Goal: Transaction & Acquisition: Book appointment/travel/reservation

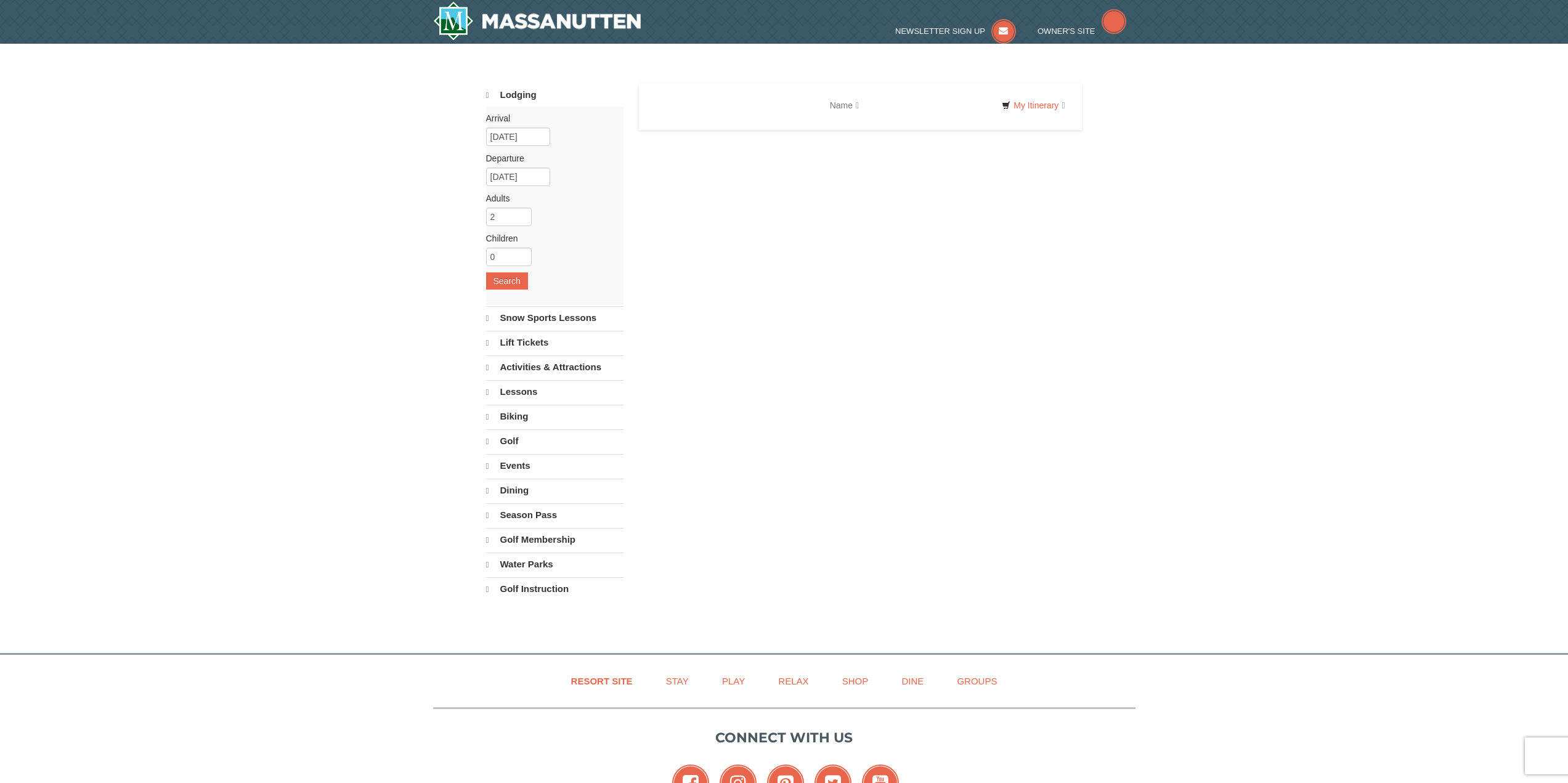
select select "9"
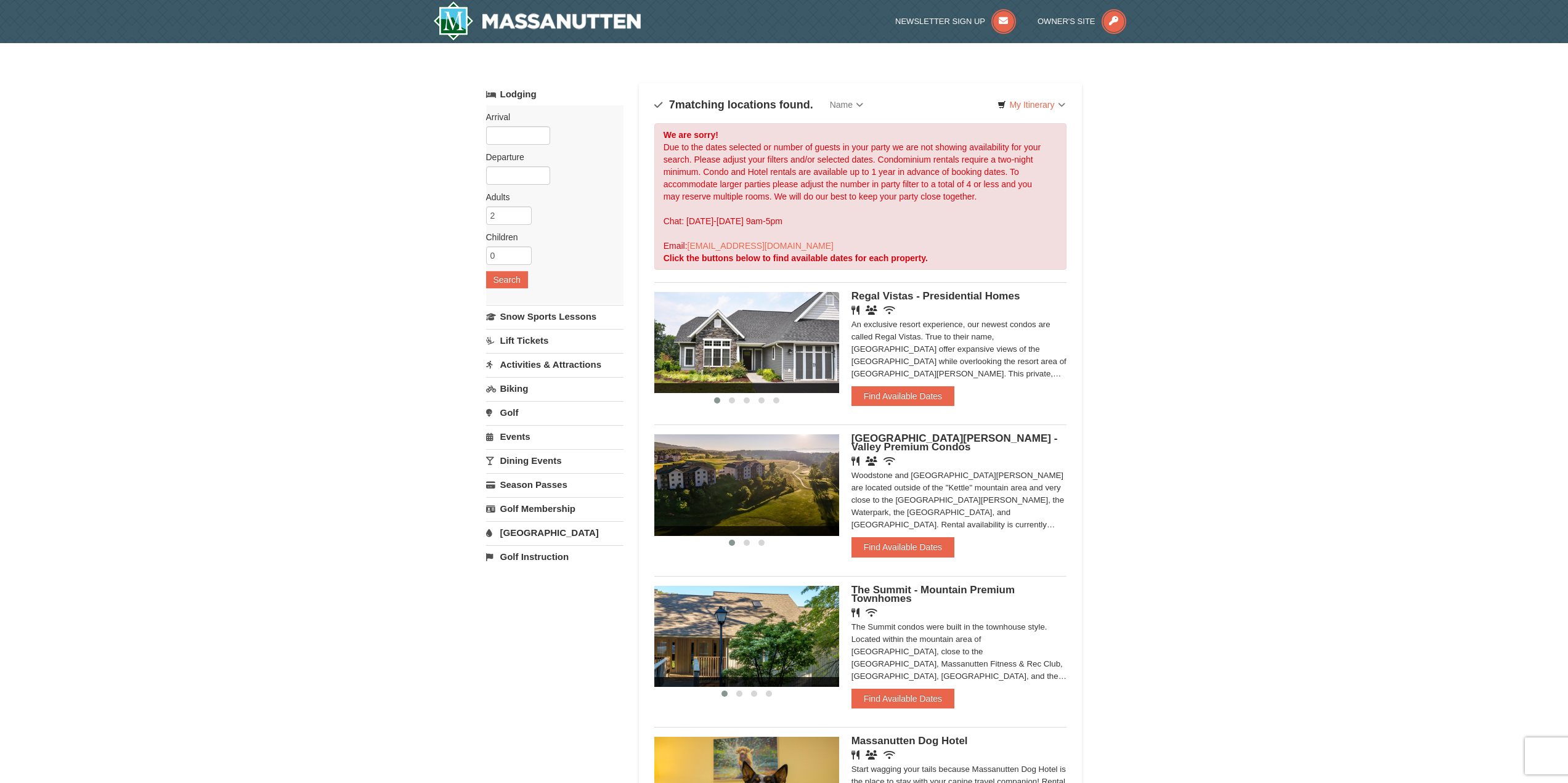
click at [924, 297] on span "Regal Vistas - Presidential Homes" at bounding box center [935, 296] width 169 height 12
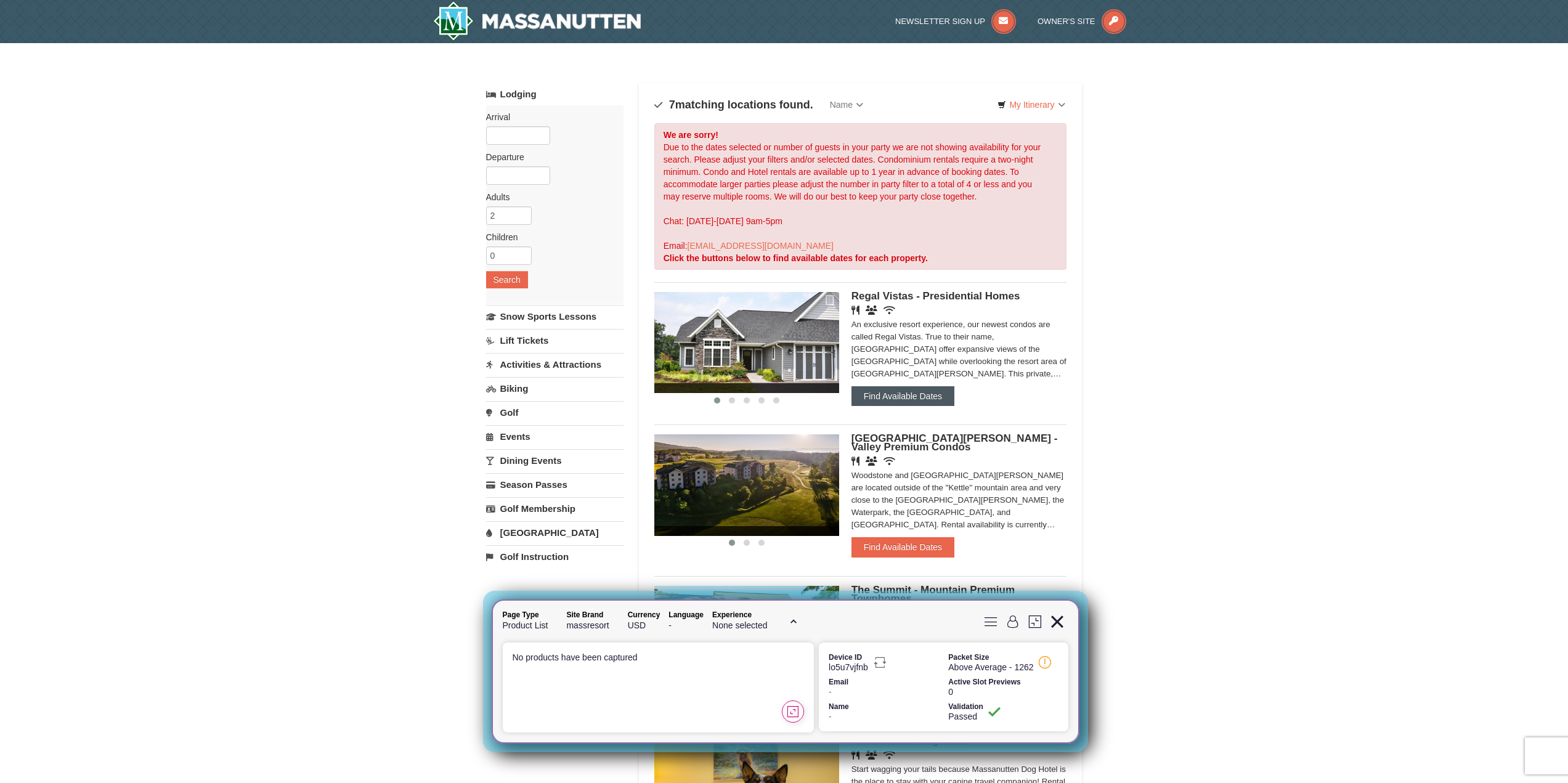
click at [903, 389] on button "Find Available Dates" at bounding box center [903, 395] width 103 height 20
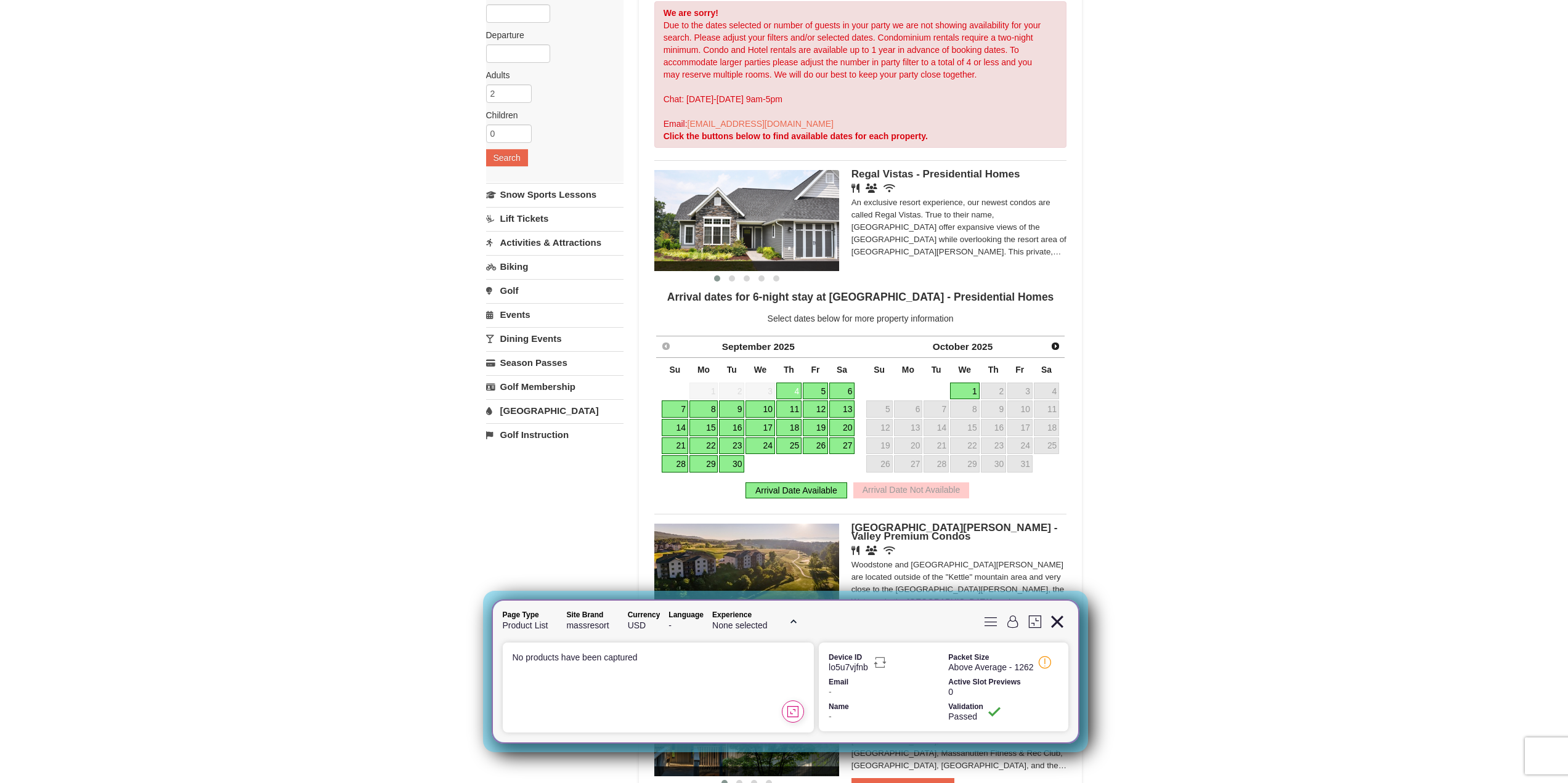
scroll to position [123, 0]
click at [726, 426] on link "16" at bounding box center [732, 426] width 25 height 17
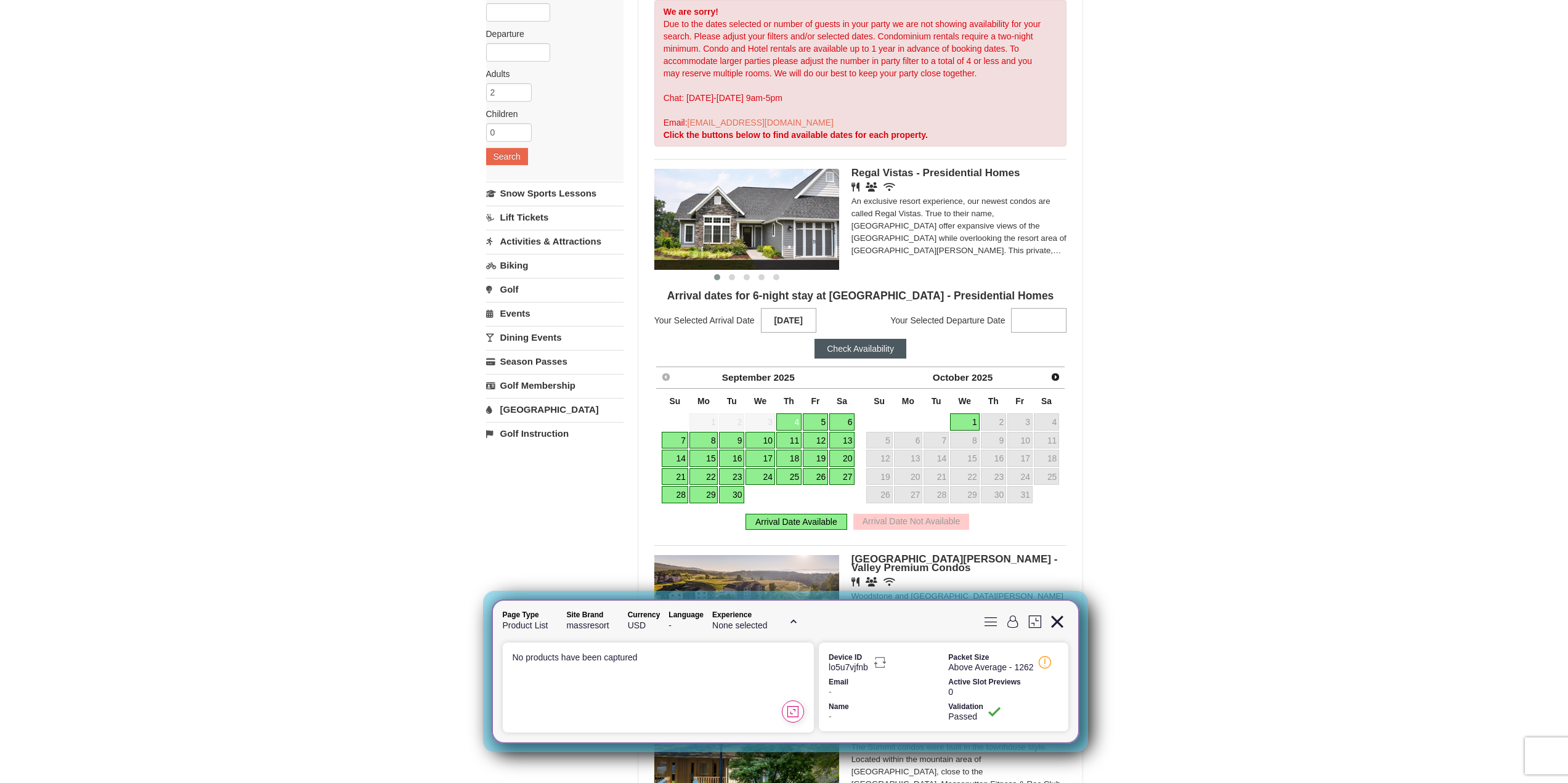
click at [822, 445] on link "12" at bounding box center [815, 440] width 25 height 17
click at [823, 469] on link "26" at bounding box center [815, 477] width 25 height 17
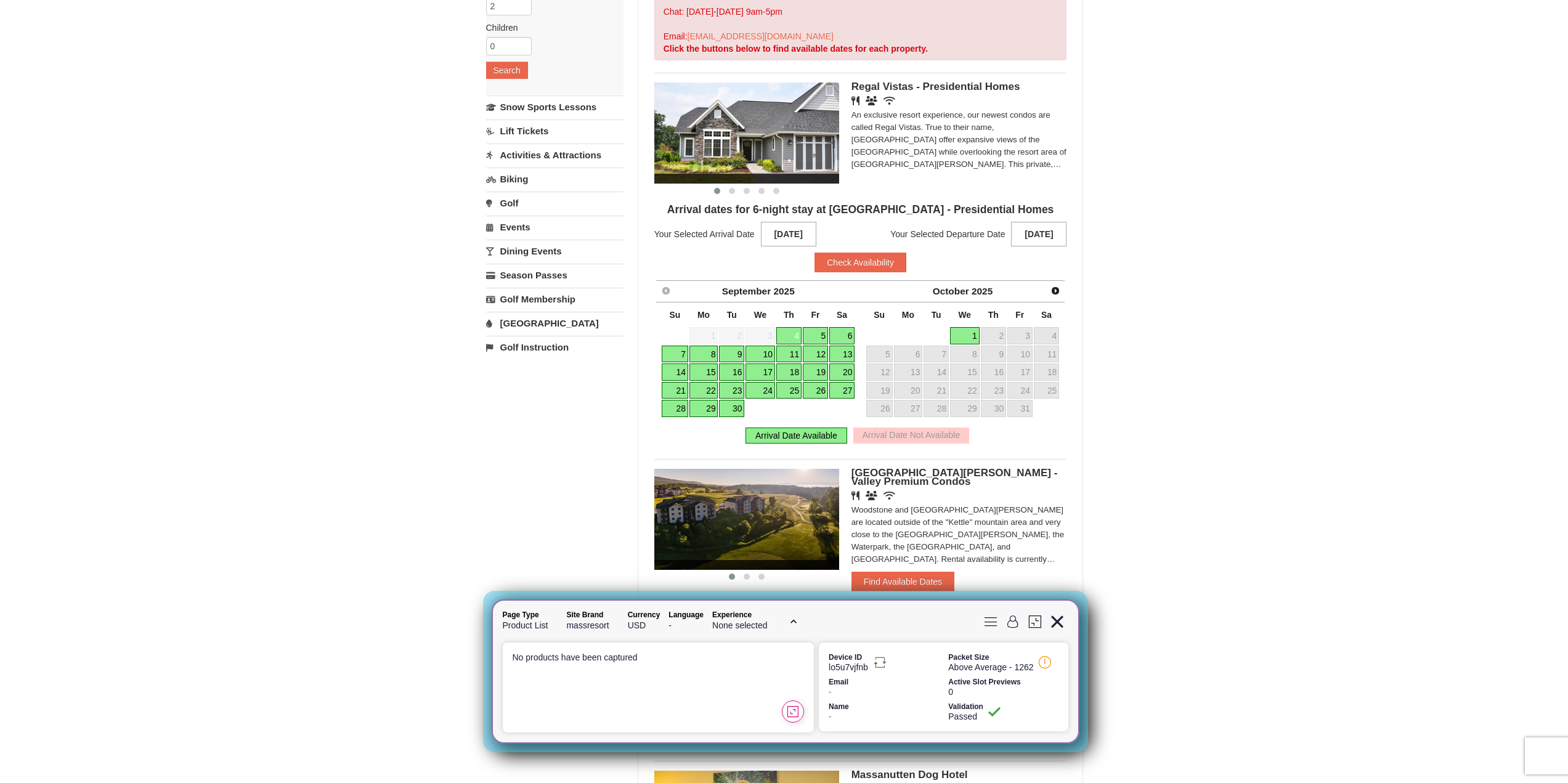
scroll to position [185, 0]
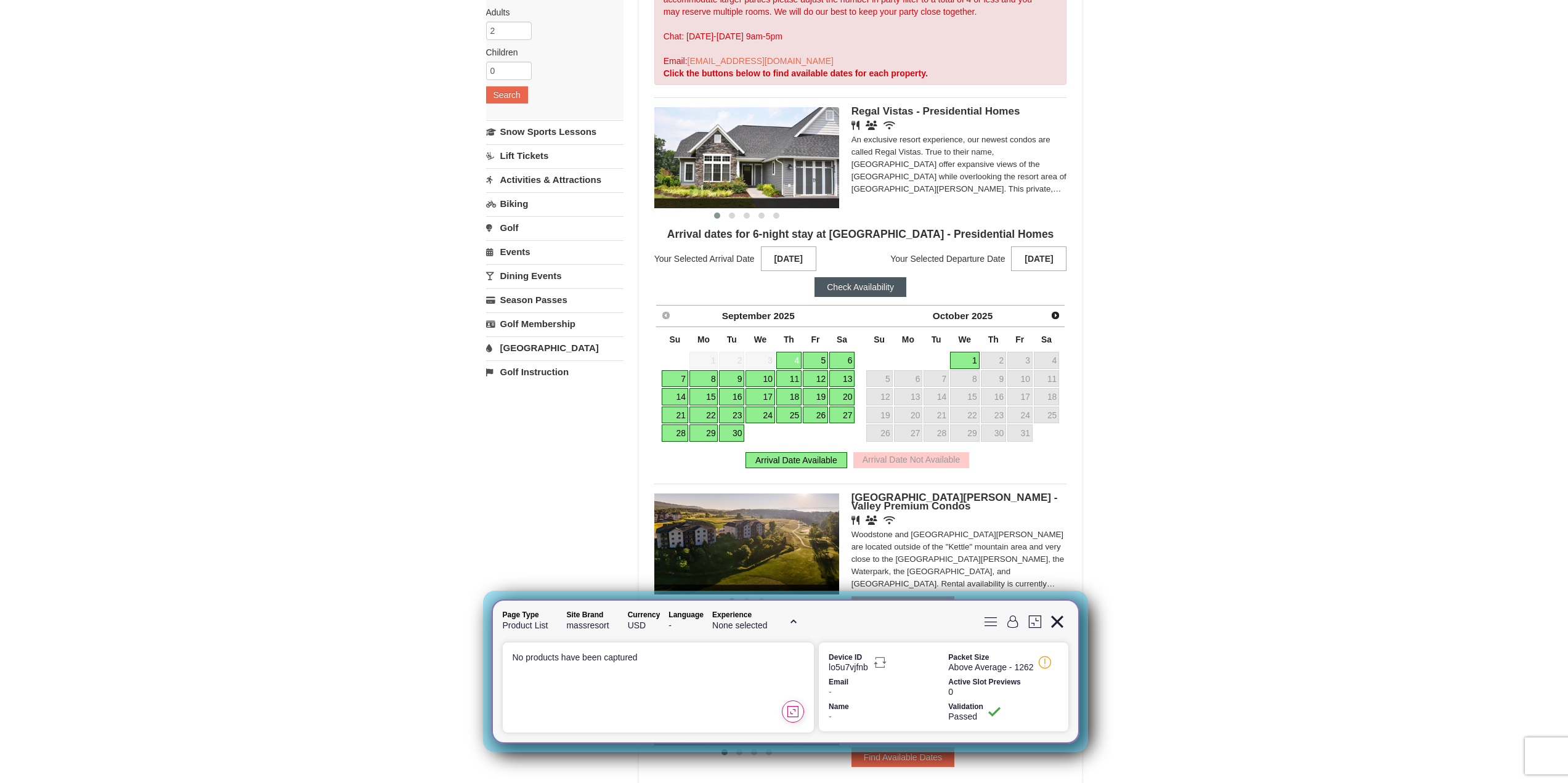
click at [877, 288] on button "Check Availability" at bounding box center [861, 287] width 92 height 20
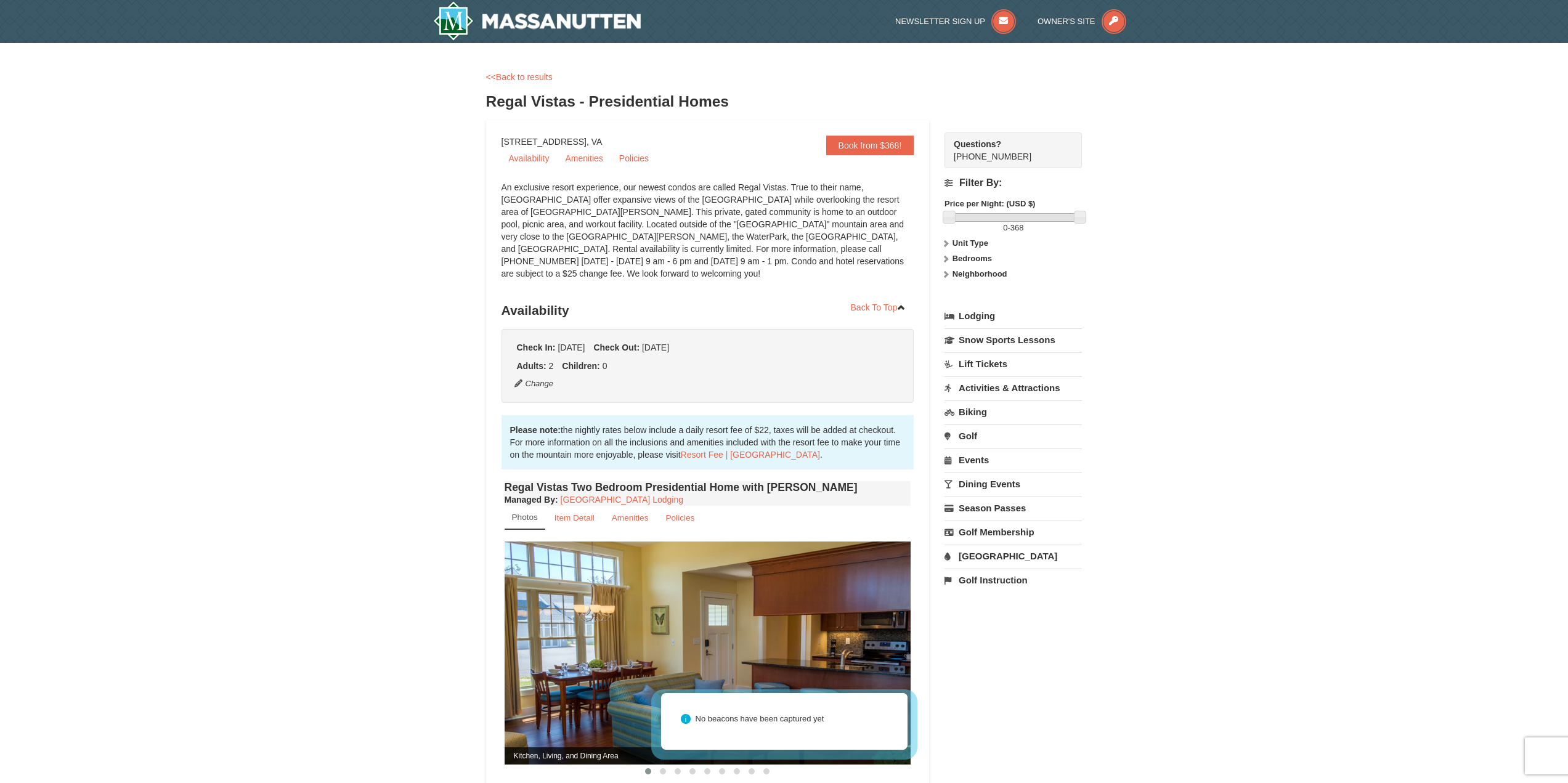
click at [424, 555] on div "× <<Back to results Regal Vistas - Presidential Homes Book from $368! 1822 Reso…" at bounding box center [784, 644] width 1568 height 1202
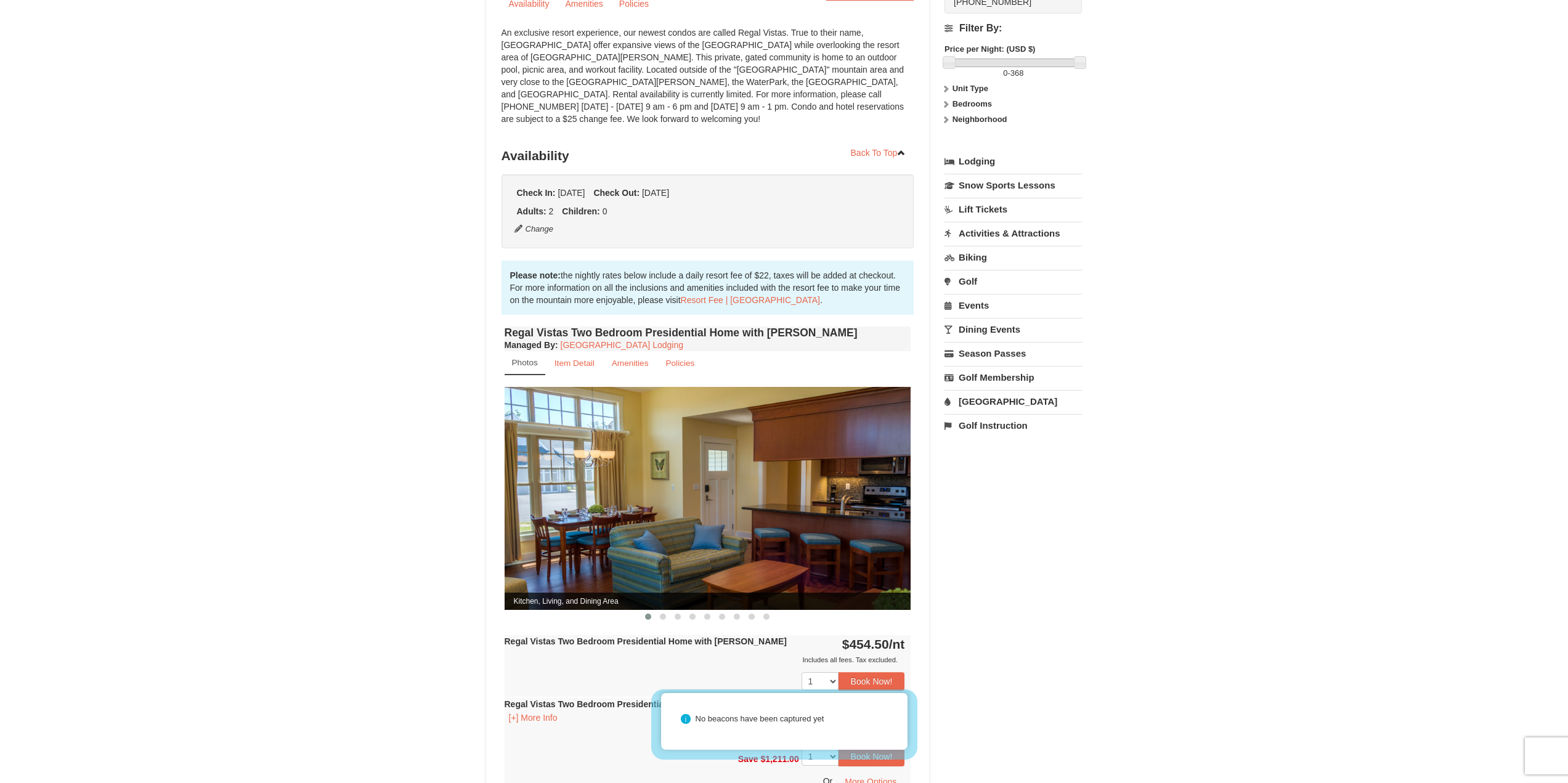
scroll to position [185, 0]
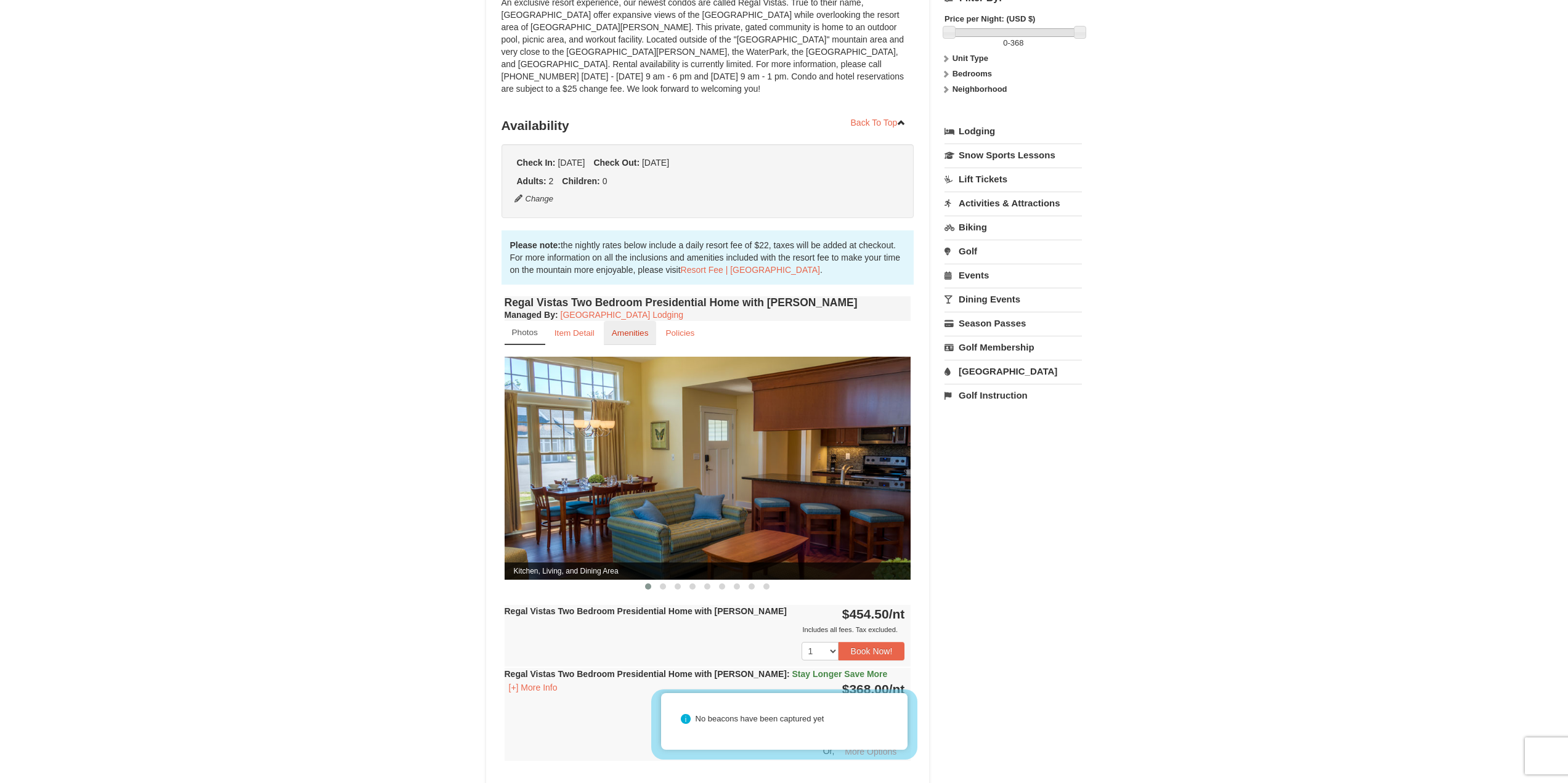
click at [629, 328] on small "Amenities" at bounding box center [631, 333] width 37 height 9
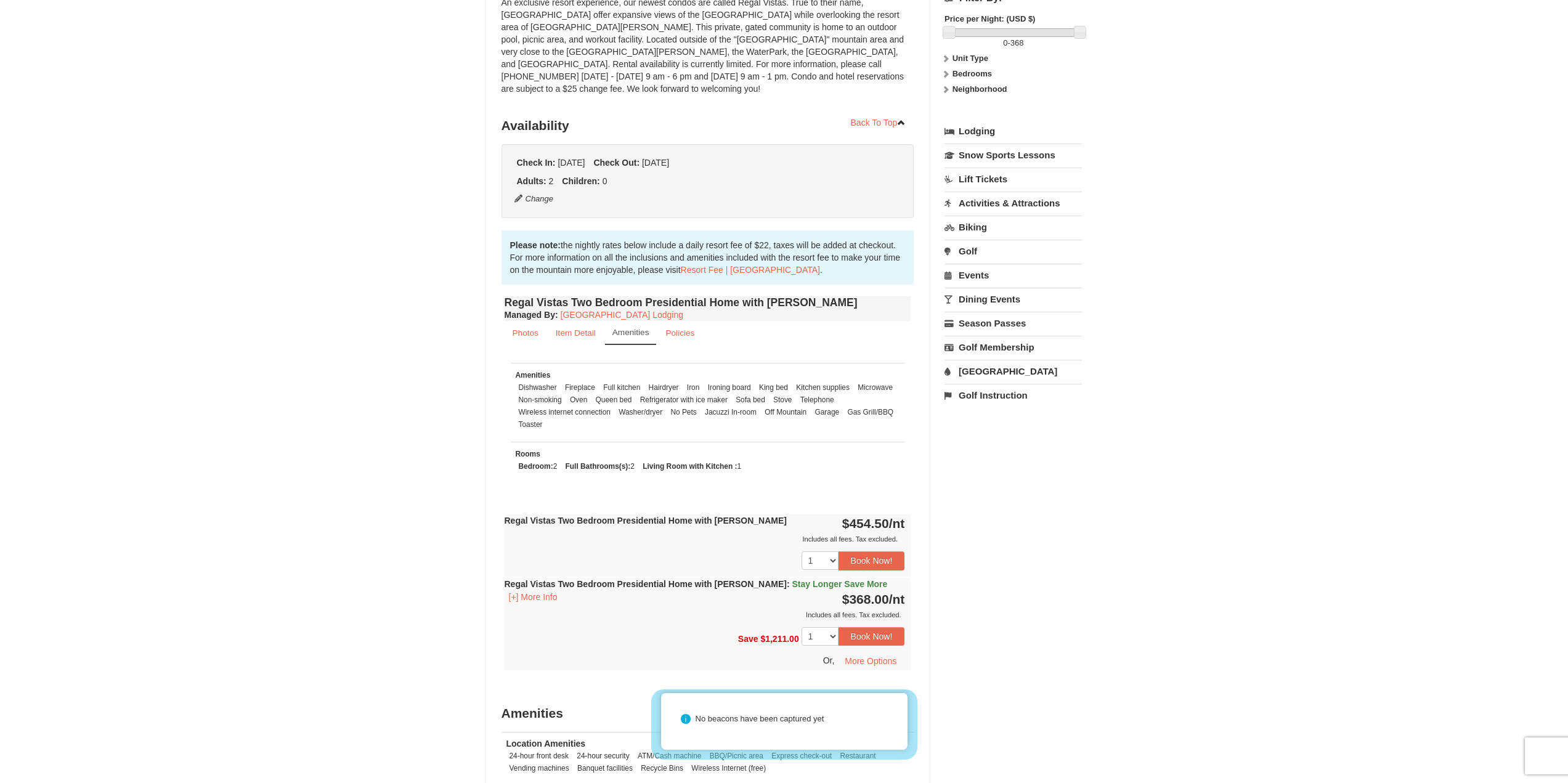
click at [1088, 618] on div "× <<Back to results Regal Vistas - Presidential Homes Book from $368! 1822 Reso…" at bounding box center [784, 414] width 621 height 1087
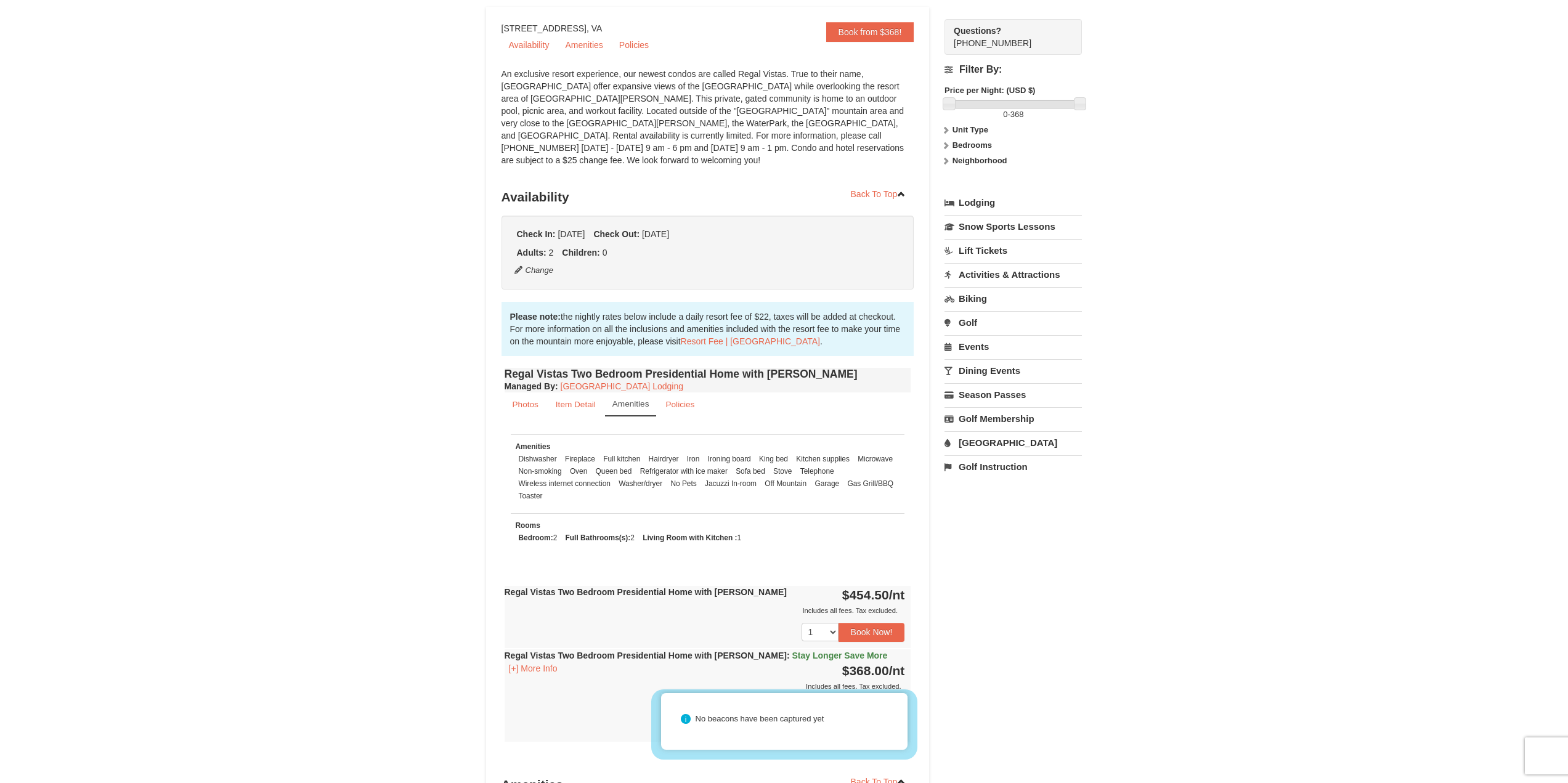
scroll to position [0, 0]
